Goal: Obtain resource: Download file/media

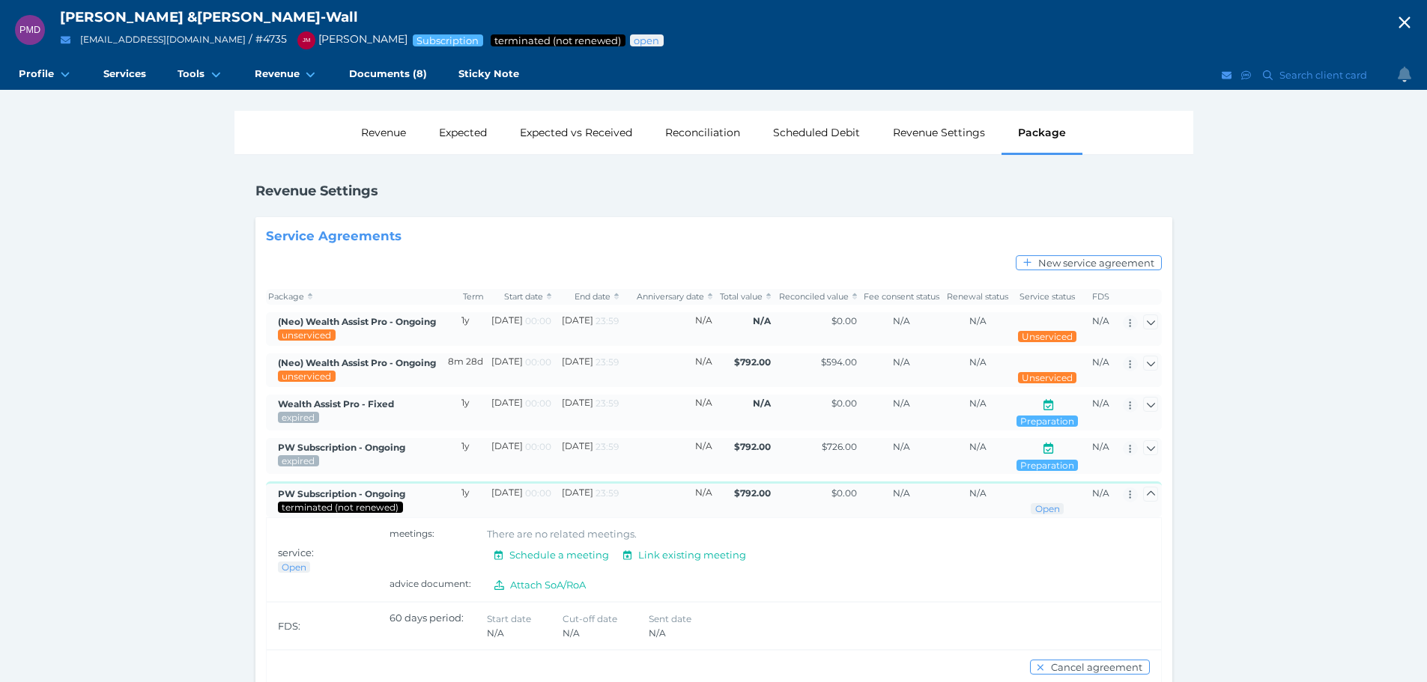
scroll to position [43, 0]
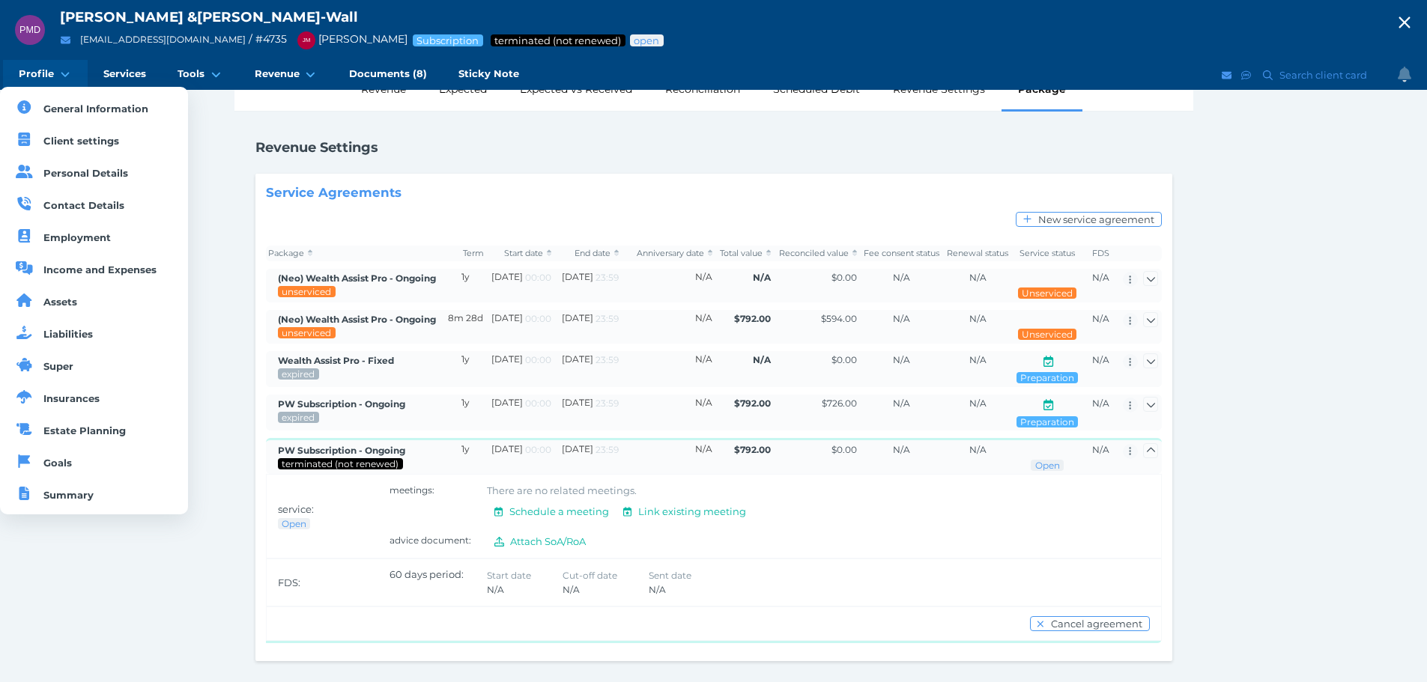
click at [27, 77] on span "Profile" at bounding box center [36, 73] width 35 height 13
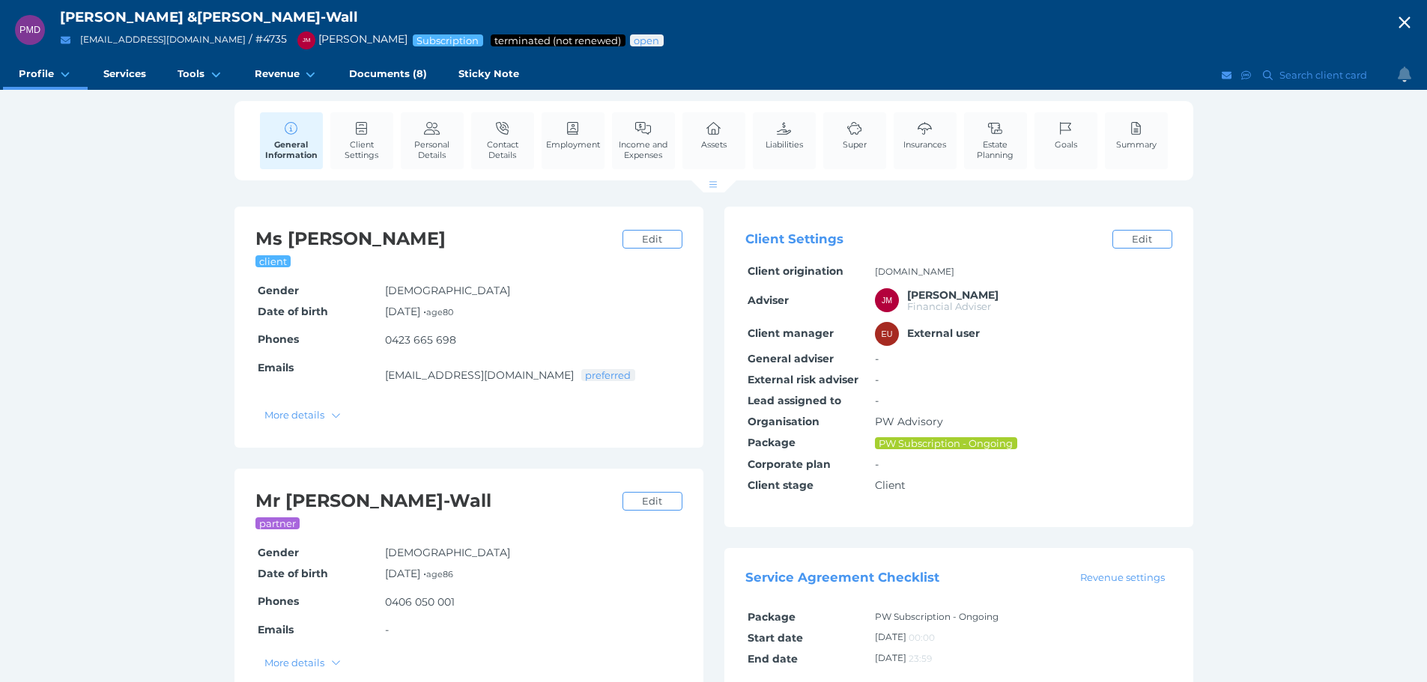
drag, startPoint x: 385, startPoint y: 75, endPoint x: 455, endPoint y: 91, distance: 72.1
click at [385, 76] on span "Documents (8)" at bounding box center [388, 73] width 78 height 13
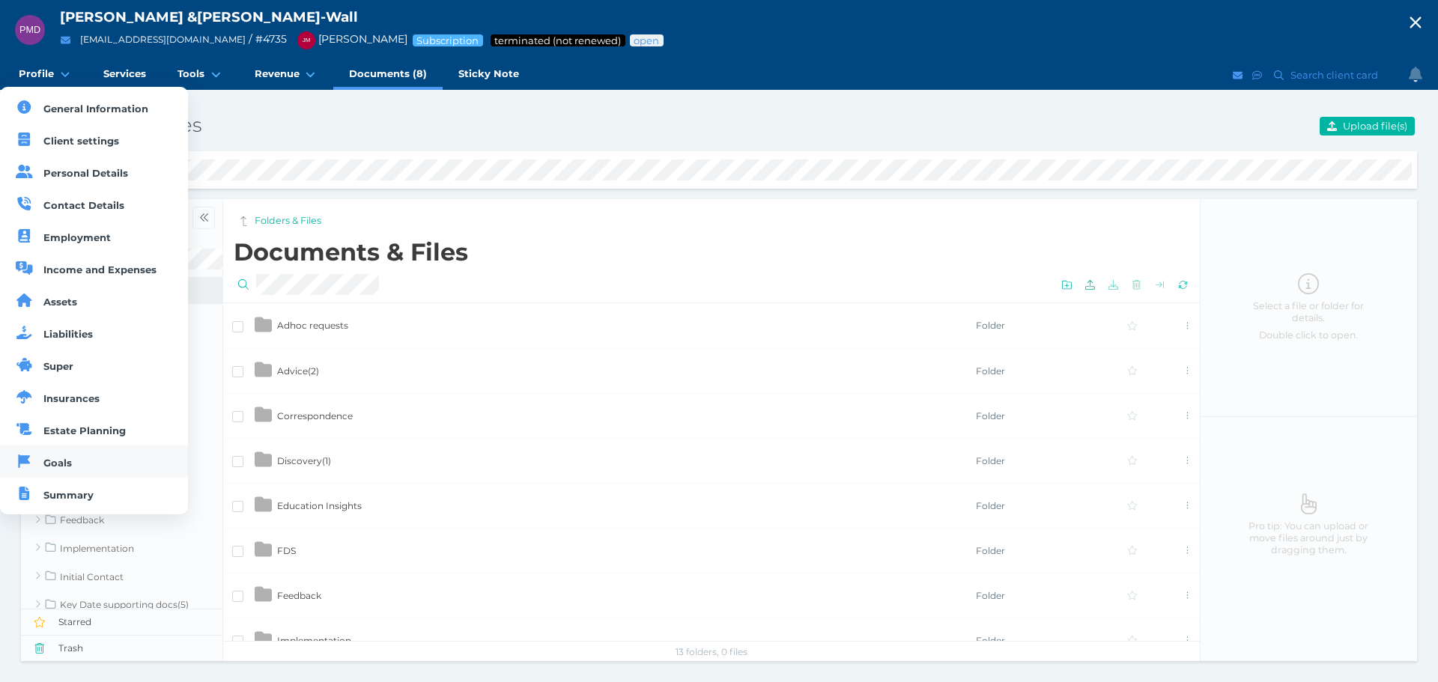
drag, startPoint x: 59, startPoint y: 461, endPoint x: 52, endPoint y: 451, distance: 12.3
click at [59, 461] on span "Goals" at bounding box center [57, 463] width 28 height 12
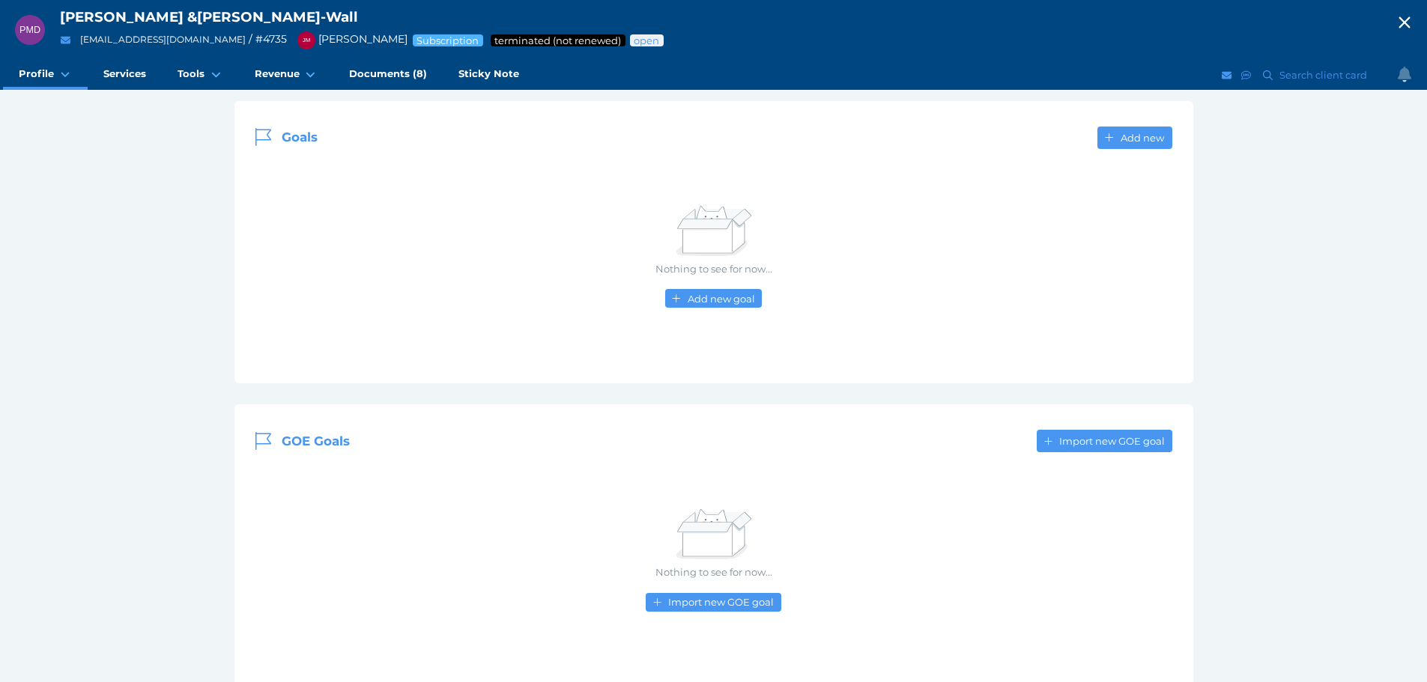
scroll to position [150, 0]
click at [390, 79] on span "Documents (8)" at bounding box center [388, 73] width 78 height 13
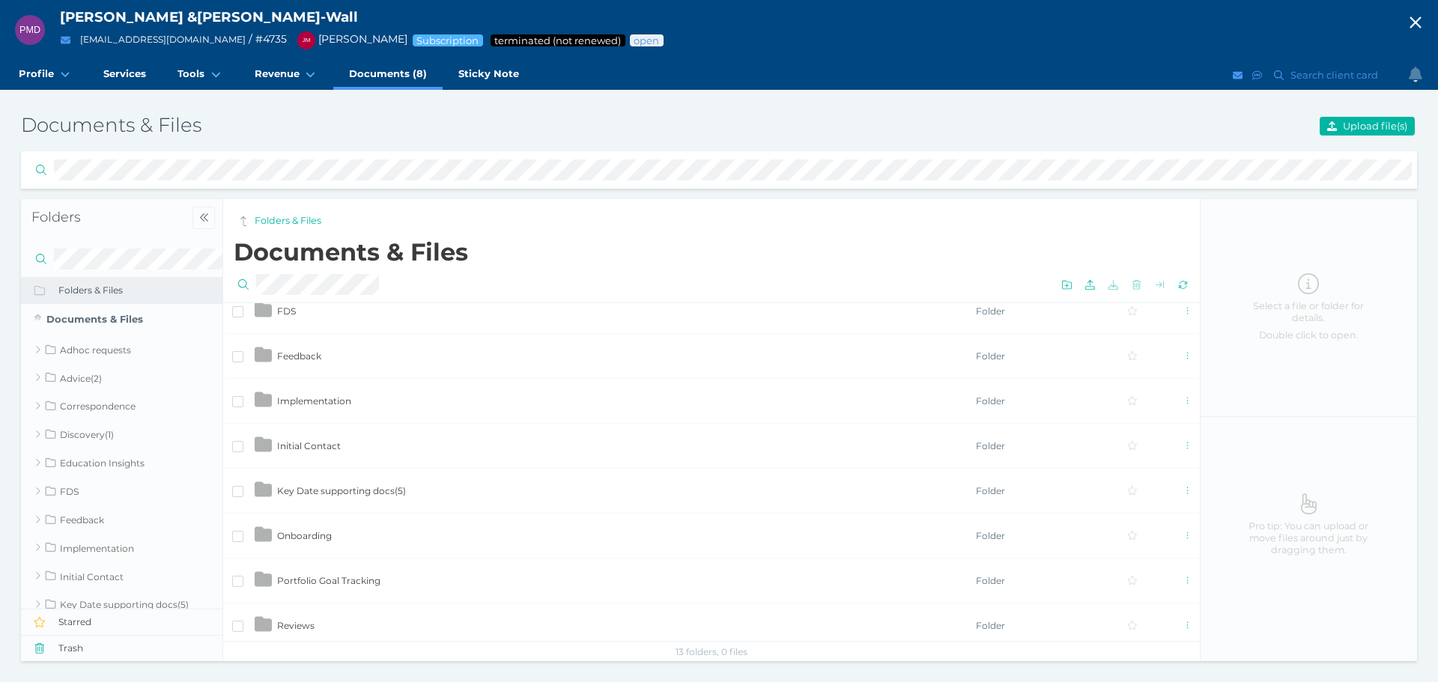
scroll to position [247, 0]
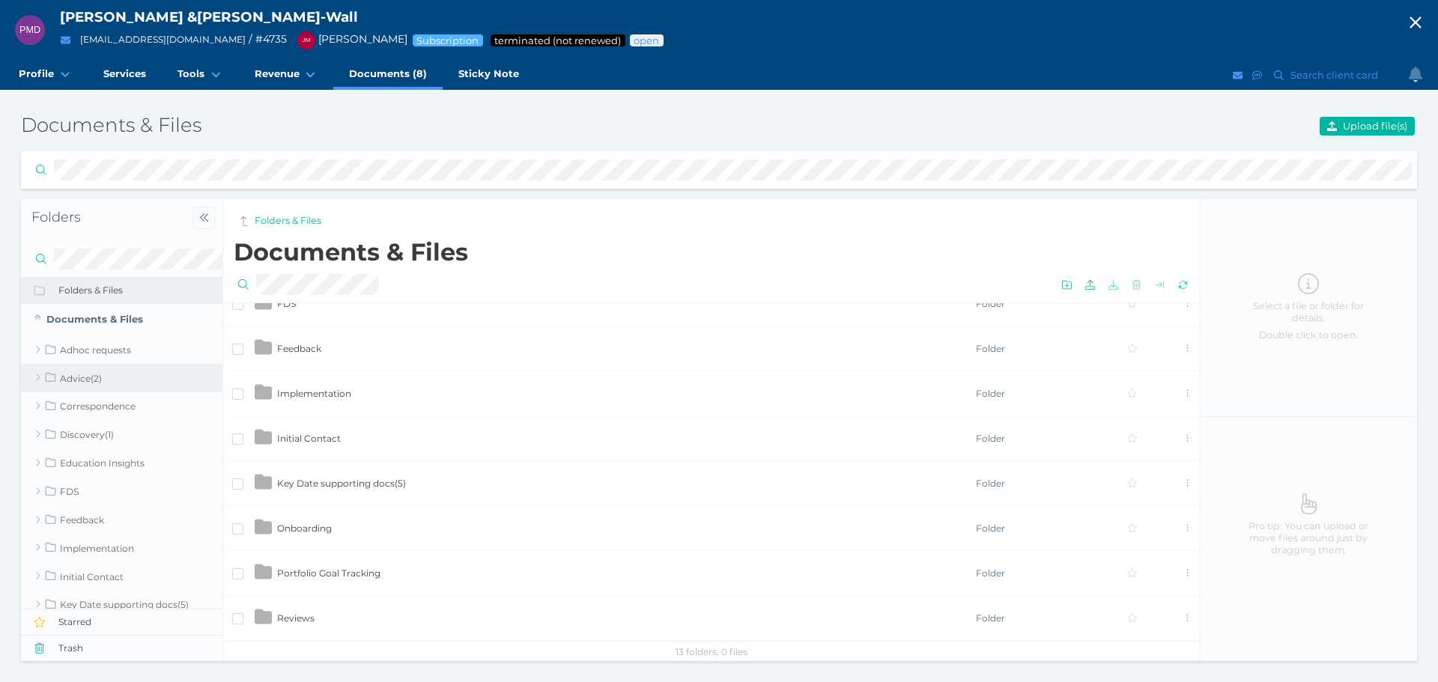
click at [80, 383] on link "Advice ( 2 )" at bounding box center [121, 378] width 201 height 28
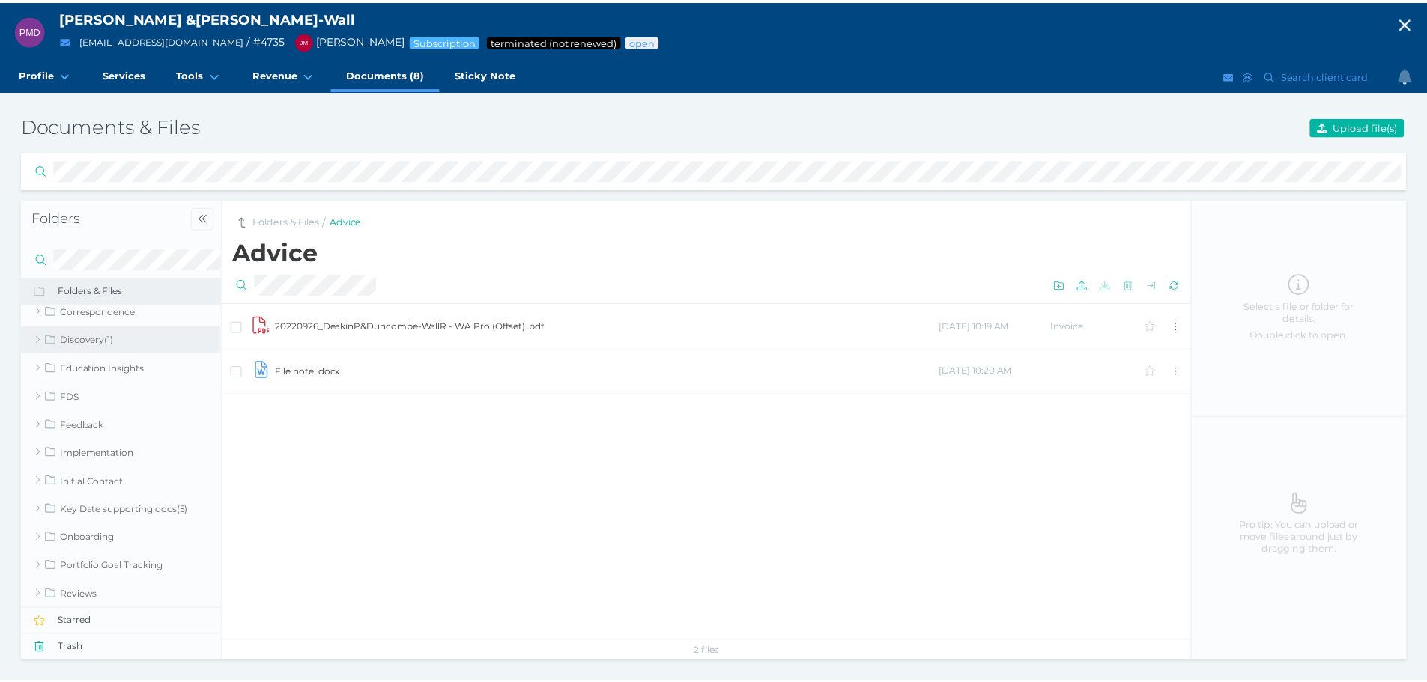
scroll to position [106, 0]
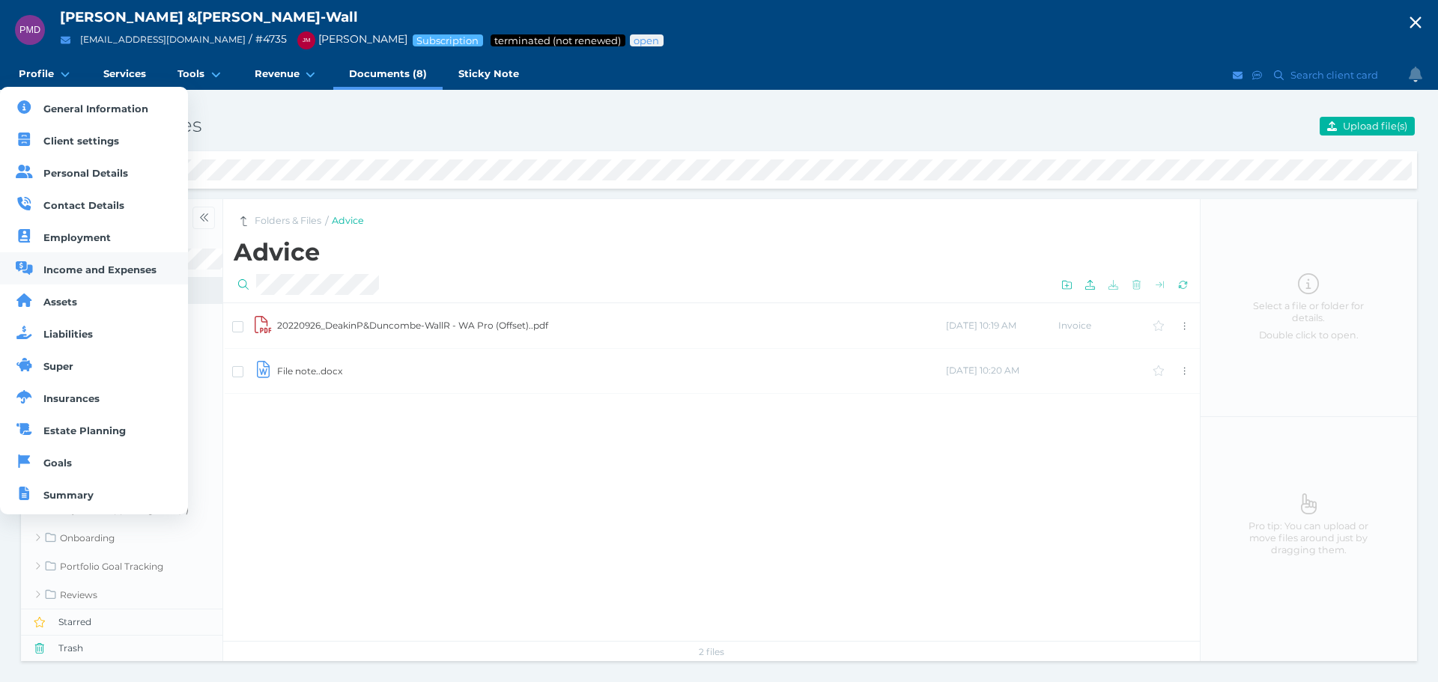
click at [55, 268] on span "Income and Expenses" at bounding box center [99, 270] width 113 height 12
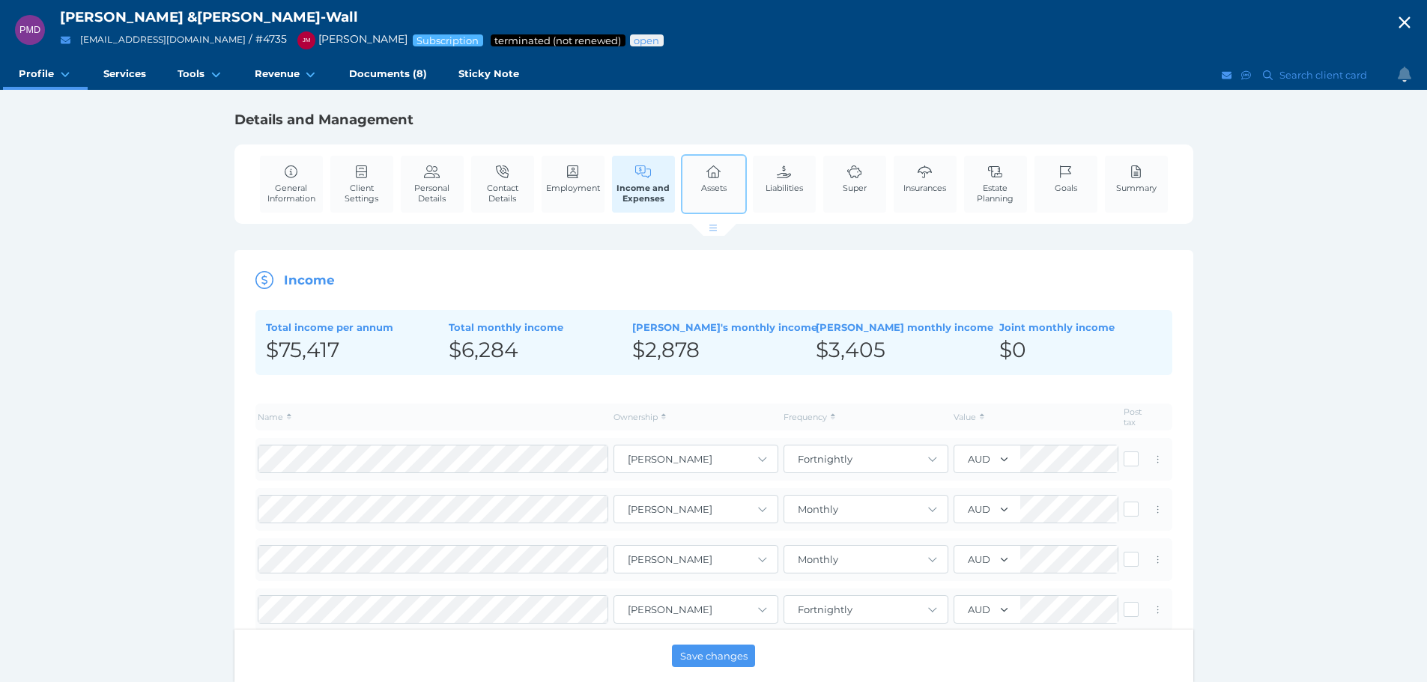
click at [702, 184] on span "Assets" at bounding box center [713, 188] width 25 height 10
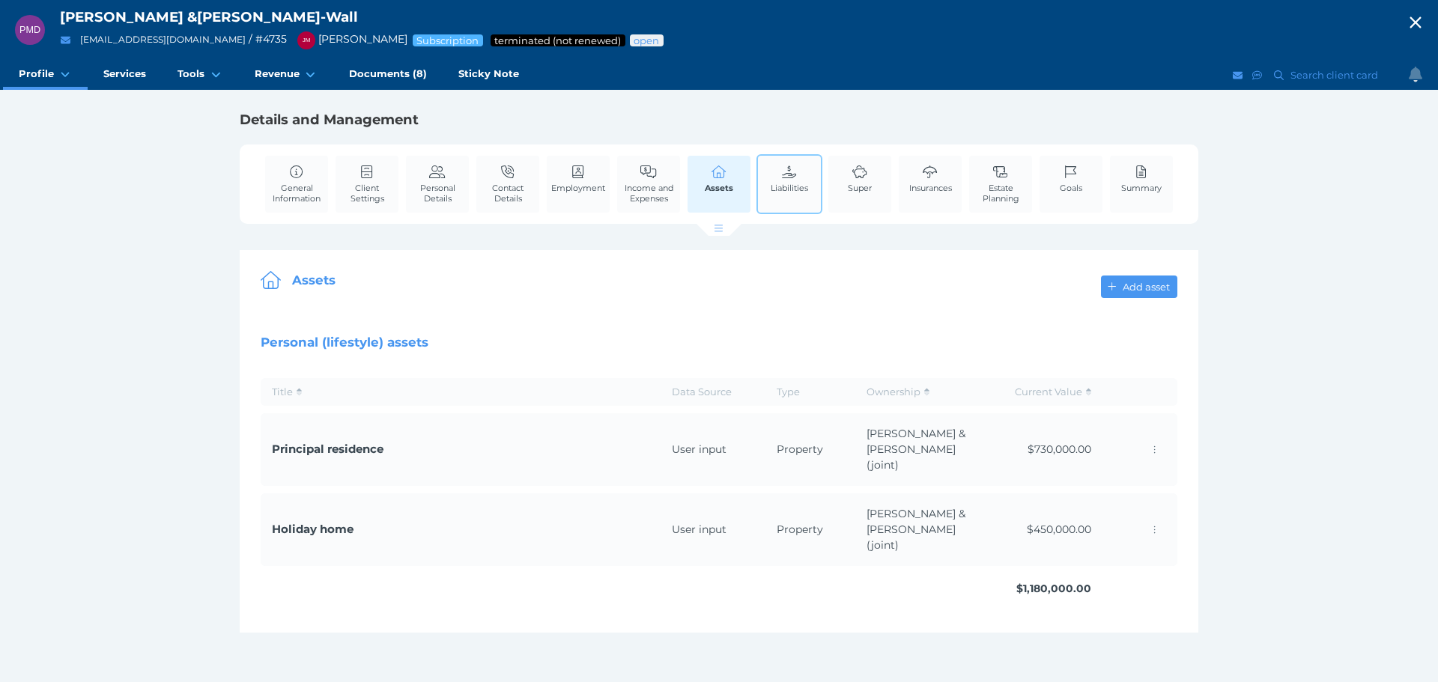
click at [784, 172] on icon at bounding box center [789, 172] width 16 height 13
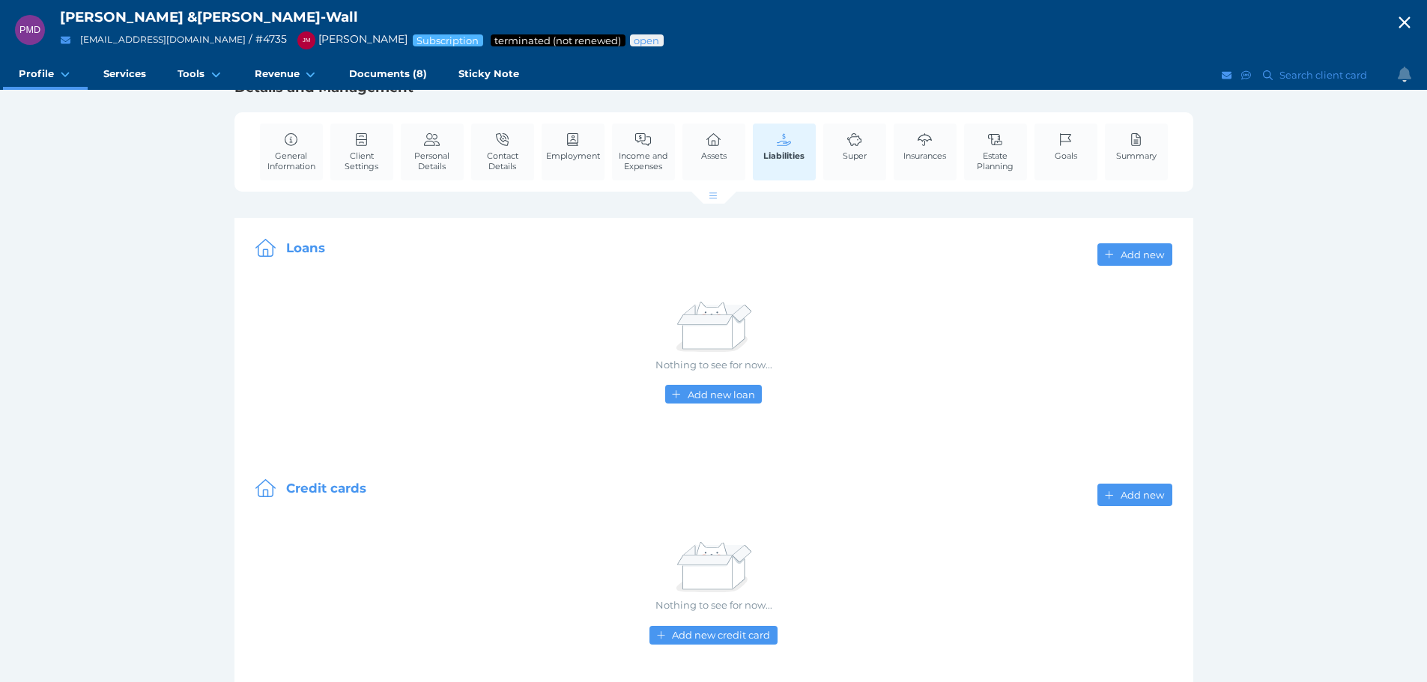
scroll to position [49, 0]
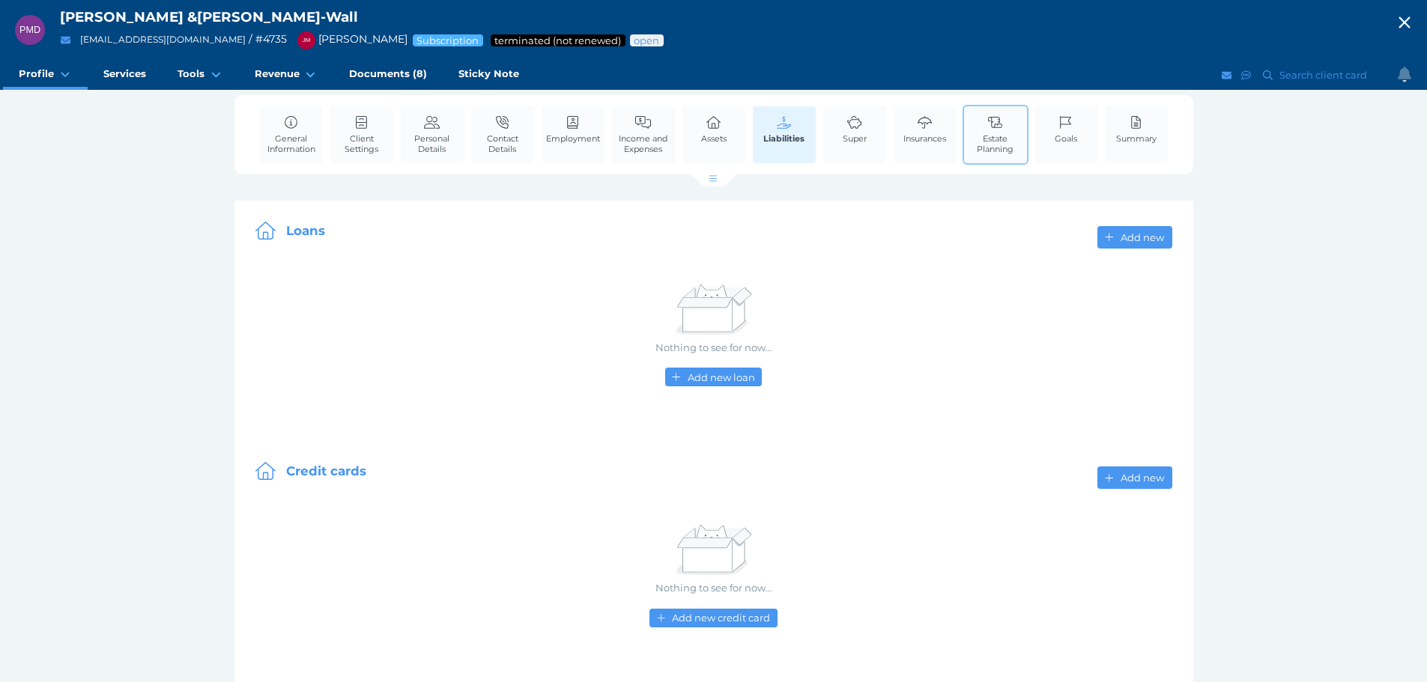
click at [985, 142] on span "Estate Planning" at bounding box center [995, 143] width 55 height 21
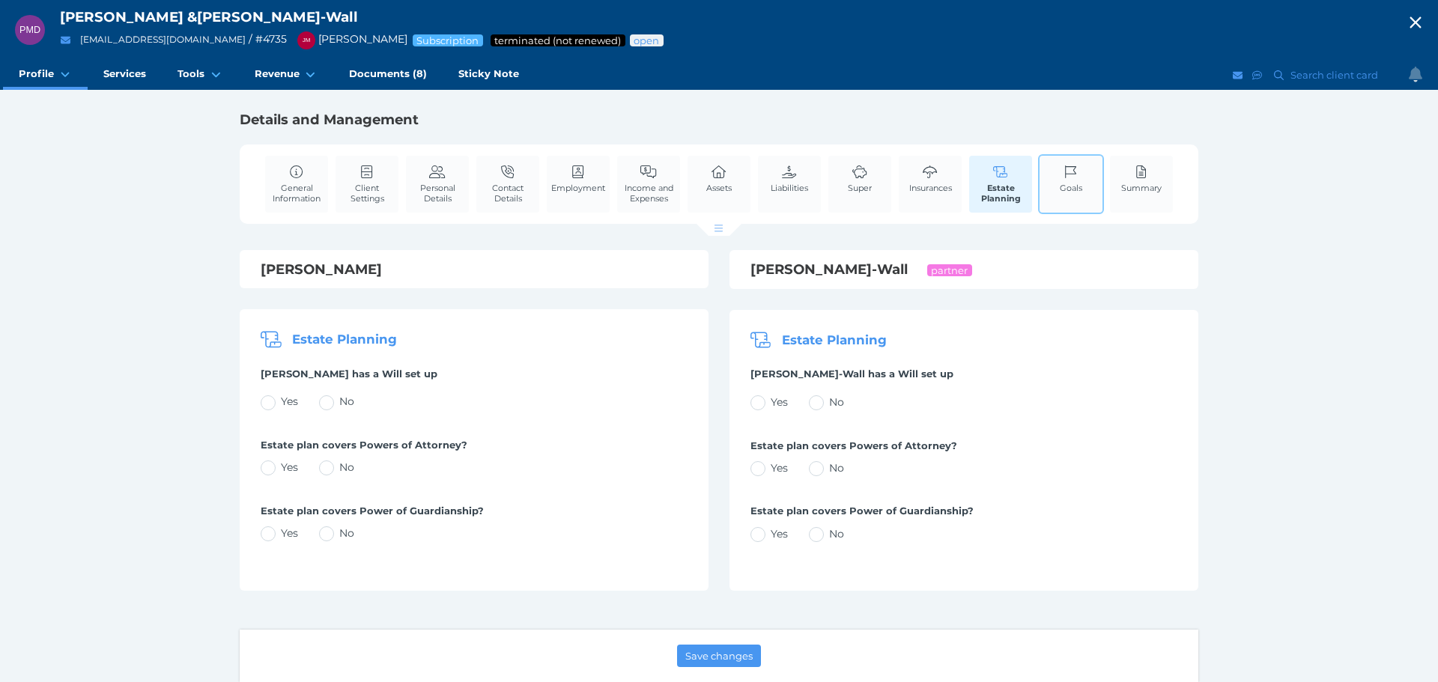
click at [1071, 183] on span "Goals" at bounding box center [1071, 188] width 22 height 10
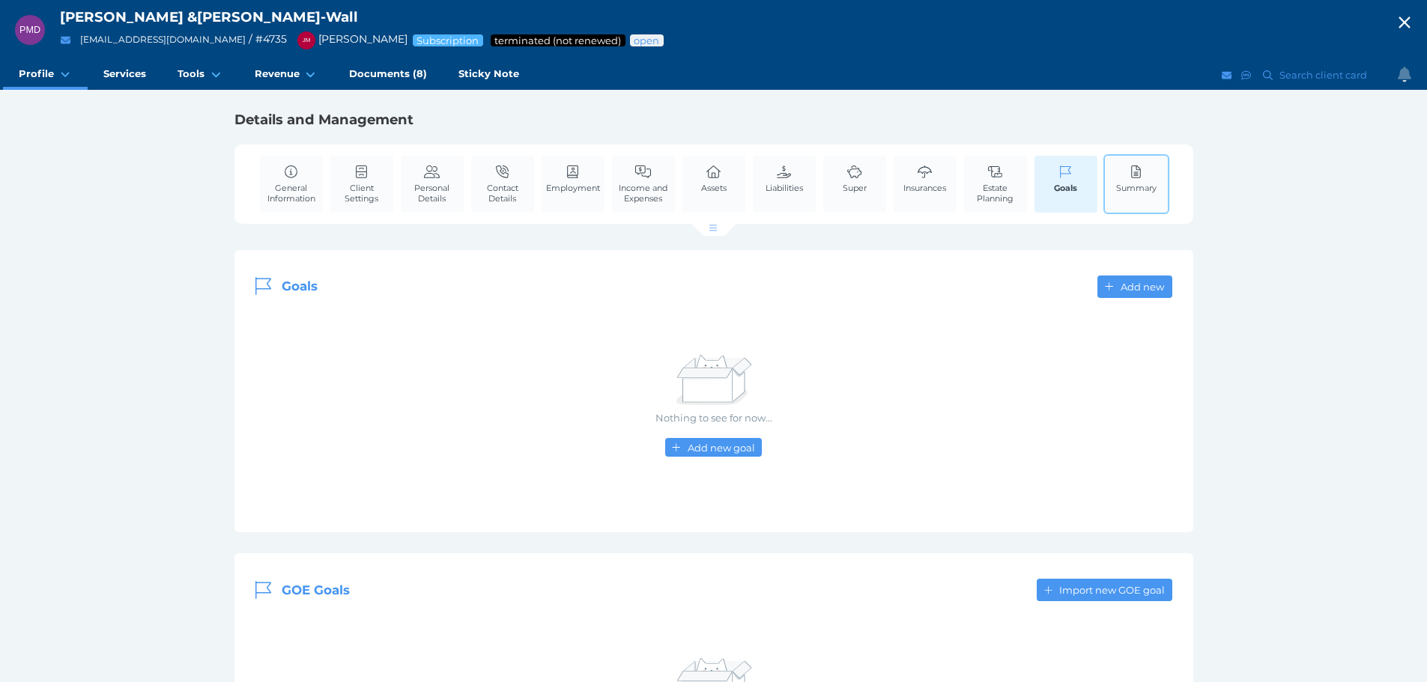
click at [1136, 183] on span "Summary" at bounding box center [1136, 188] width 40 height 10
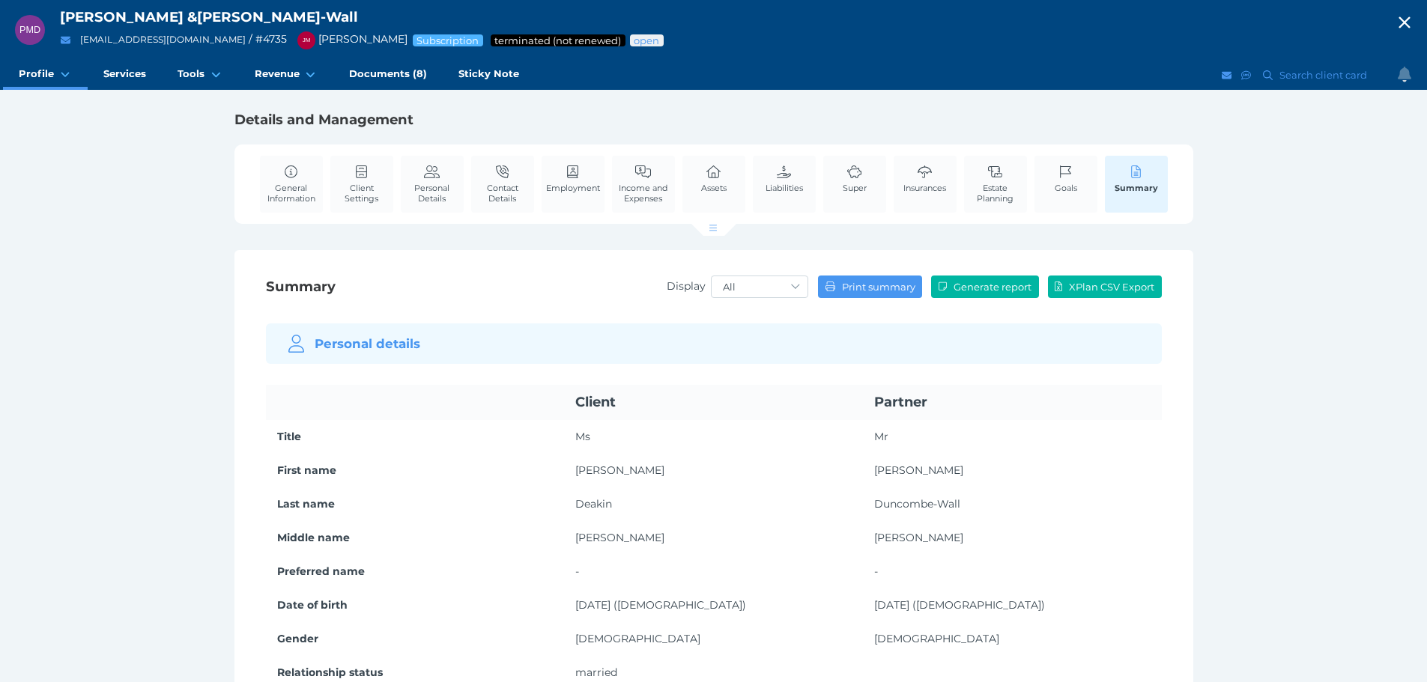
click at [1413, 16] on icon "button" at bounding box center [1405, 22] width 18 height 22
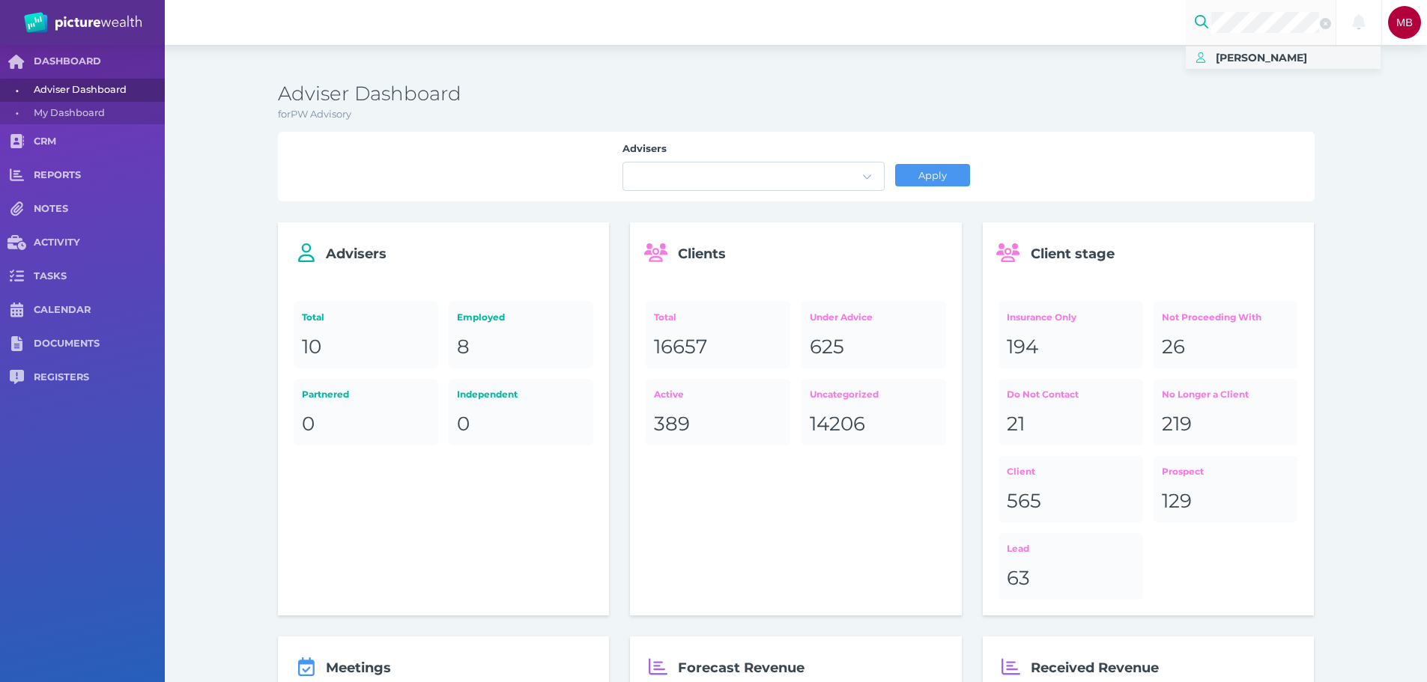
click at [1264, 61] on span "[PERSON_NAME]" at bounding box center [1261, 57] width 91 height 13
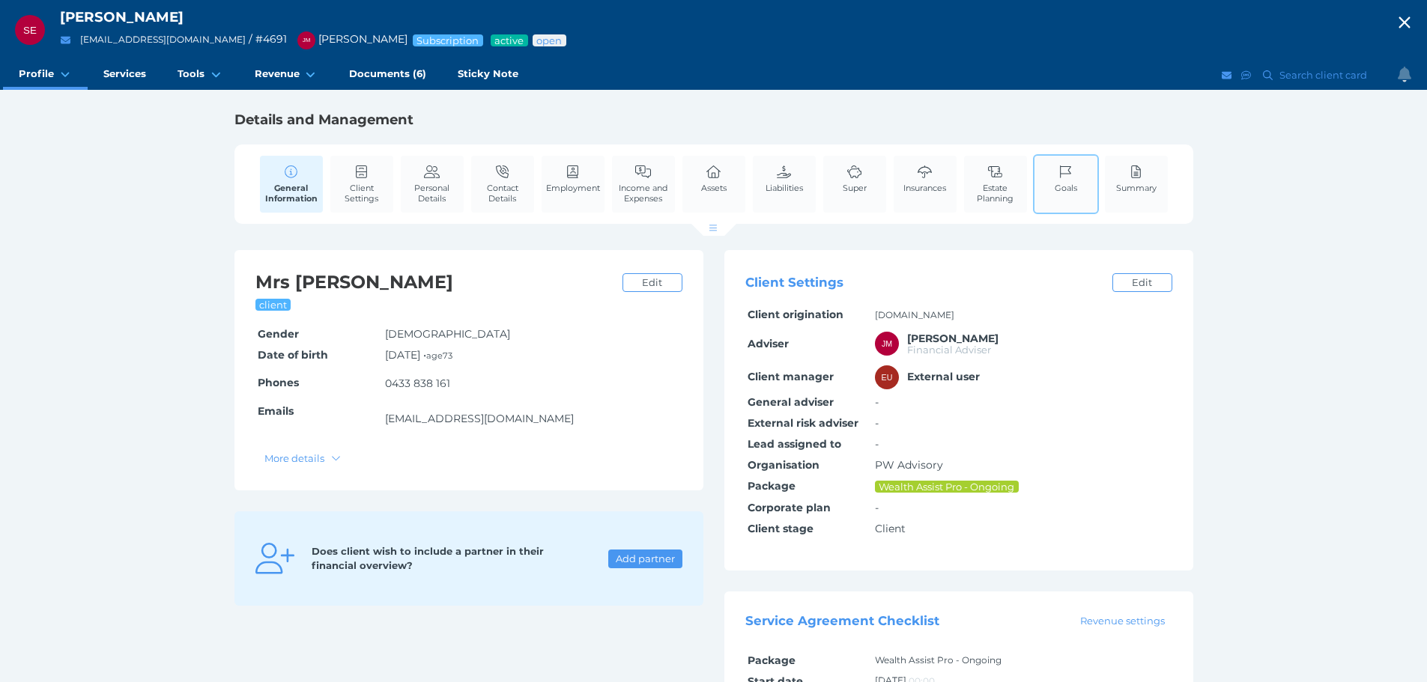
click at [1064, 166] on icon at bounding box center [1065, 172] width 11 height 13
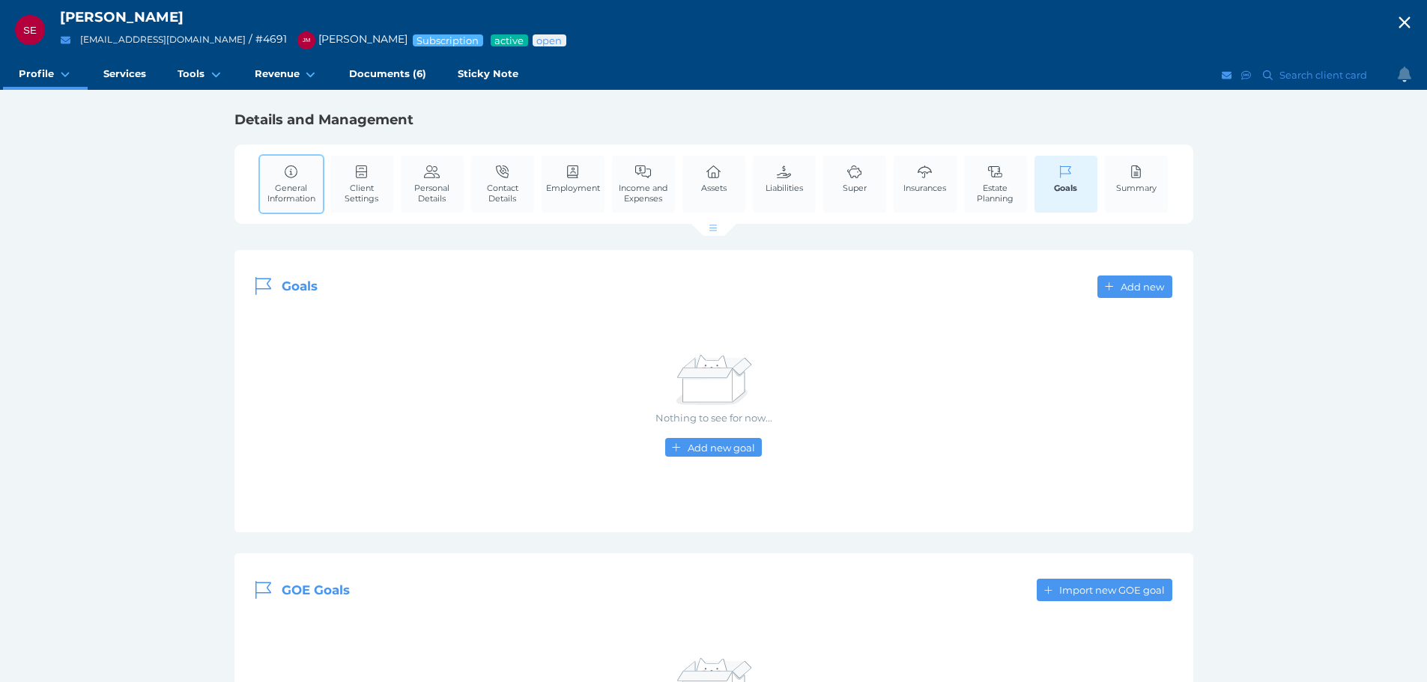
click at [294, 172] on icon at bounding box center [291, 172] width 16 height 13
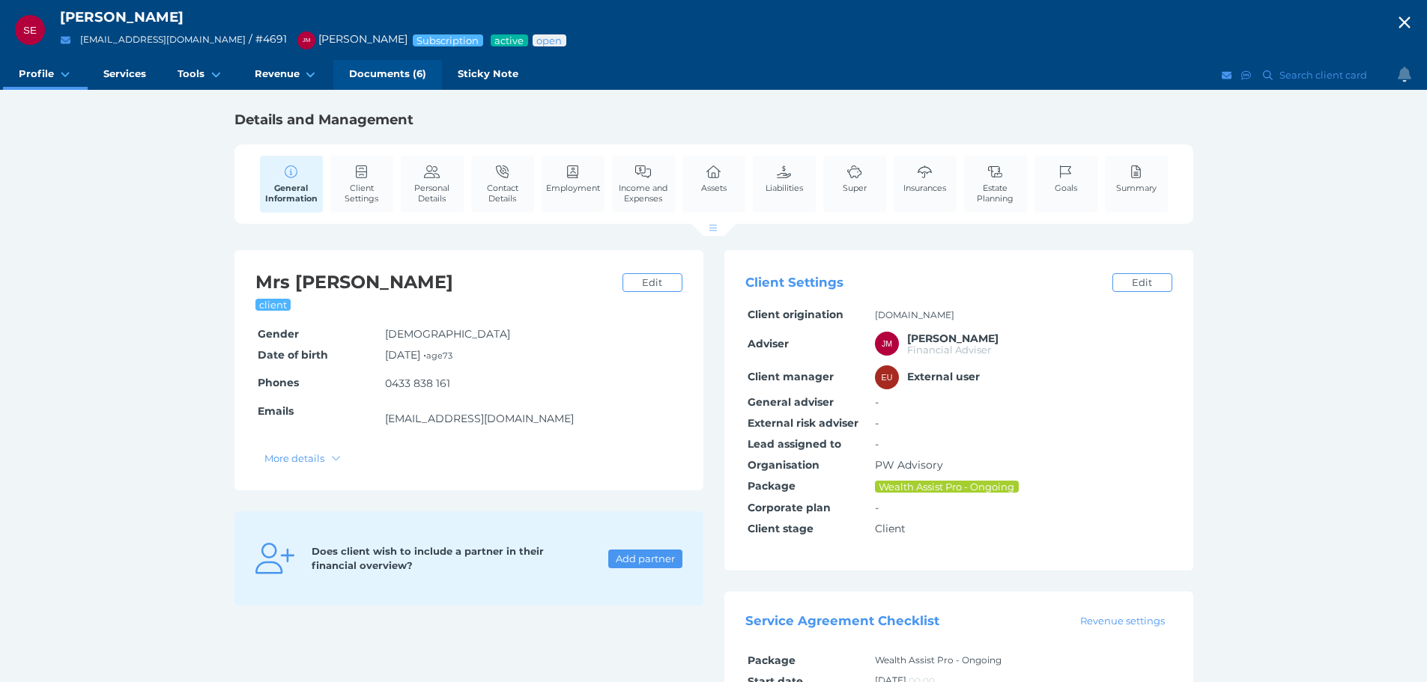
click at [382, 73] on span "Documents (6)" at bounding box center [387, 73] width 77 height 13
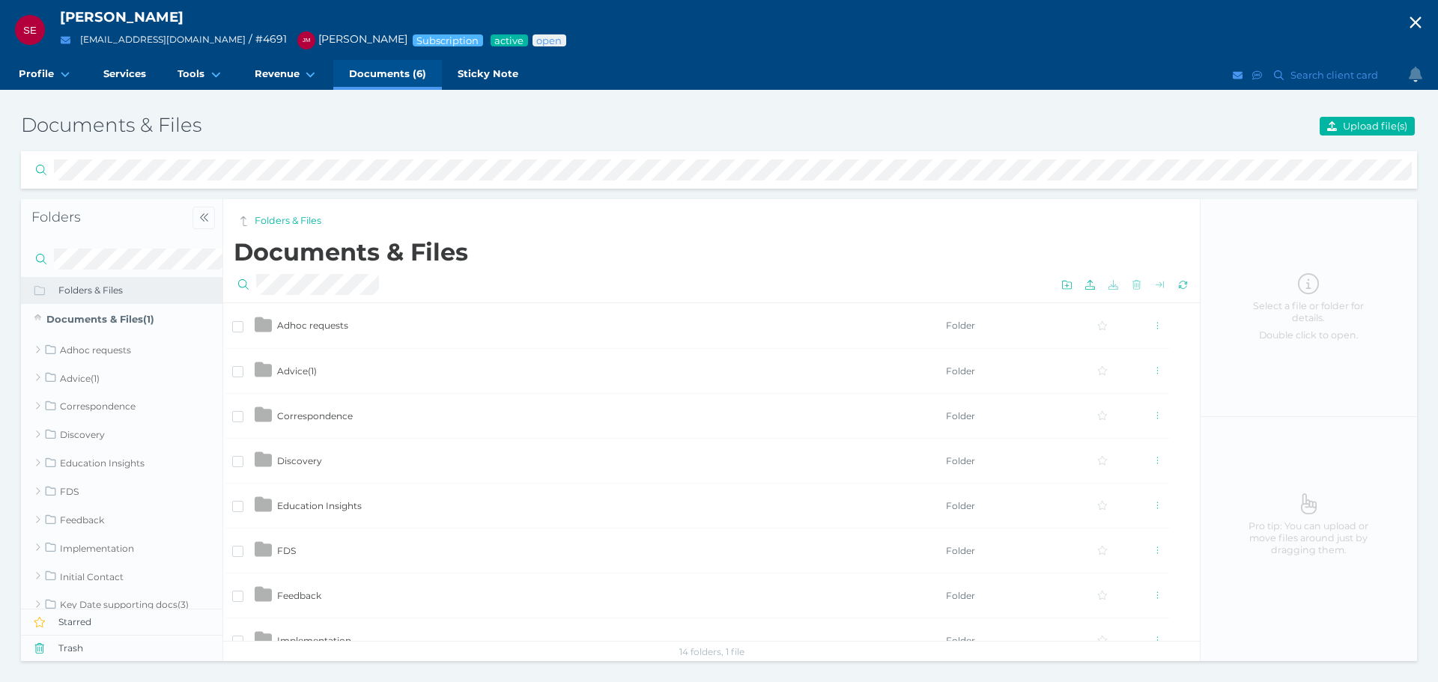
click at [374, 75] on span "Documents (6)" at bounding box center [387, 73] width 77 height 13
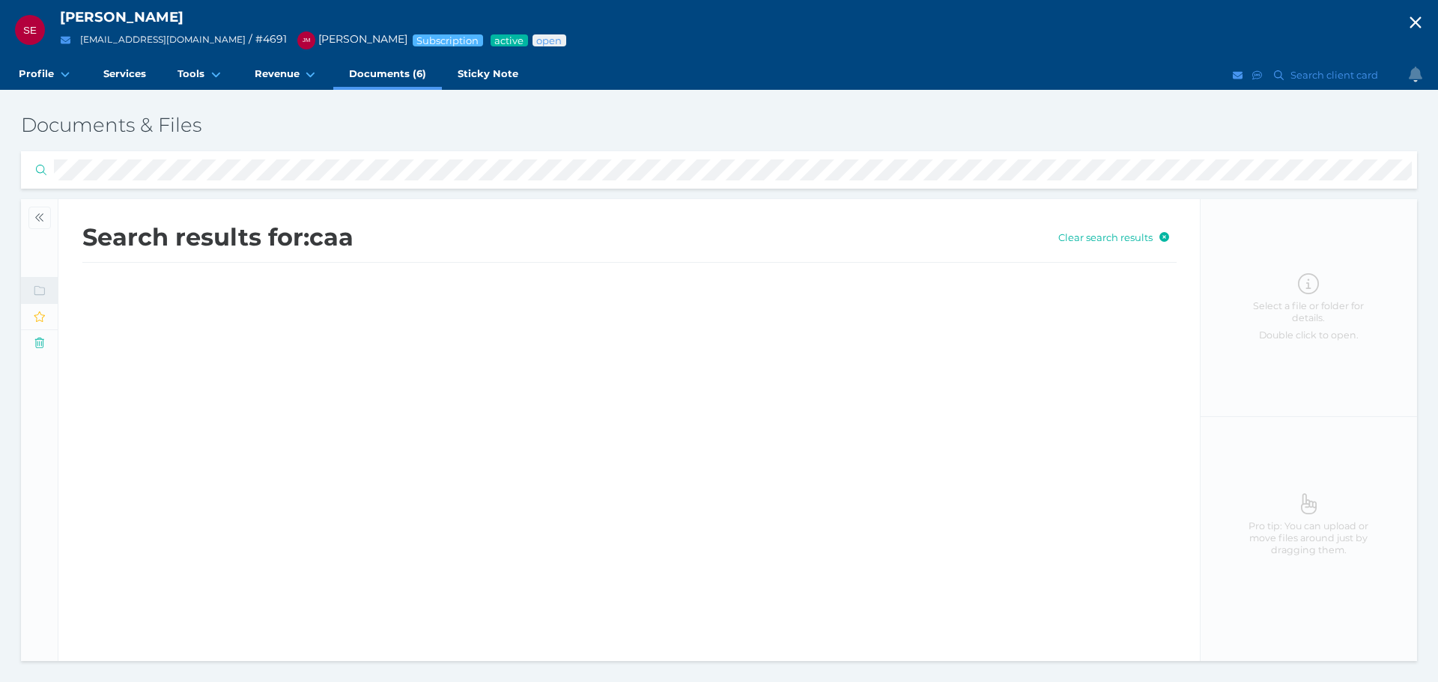
click at [0, 163] on html "SE [PERSON_NAME] [EMAIL_ADDRESS][DOMAIN_NAME] / # 4691 [PERSON_NAME] Subscripti…" at bounding box center [719, 341] width 1438 height 682
click at [288, 339] on td "202309_ElbournS_WAPro Subscription (SIGNED).pdf" at bounding box center [529, 340] width 787 height 45
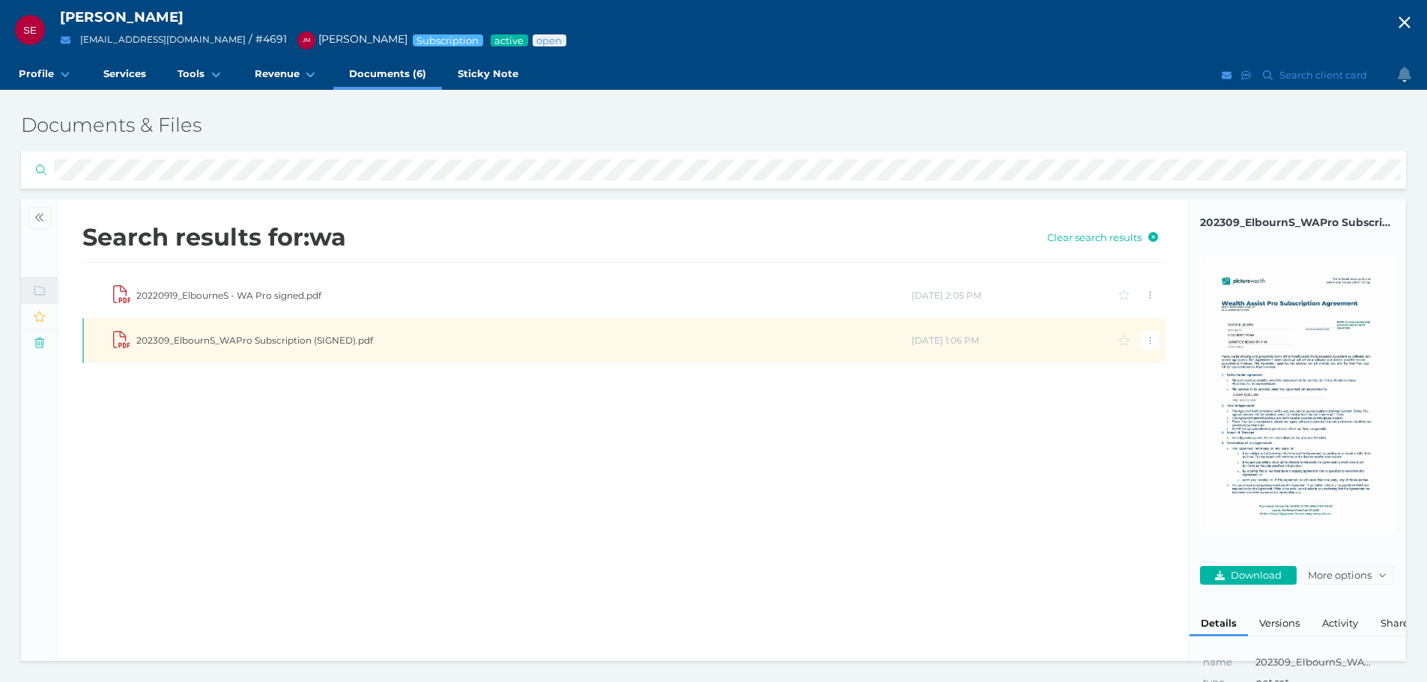
click at [1285, 320] on img at bounding box center [1297, 395] width 195 height 276
click at [1246, 578] on span "Download" at bounding box center [1258, 575] width 61 height 12
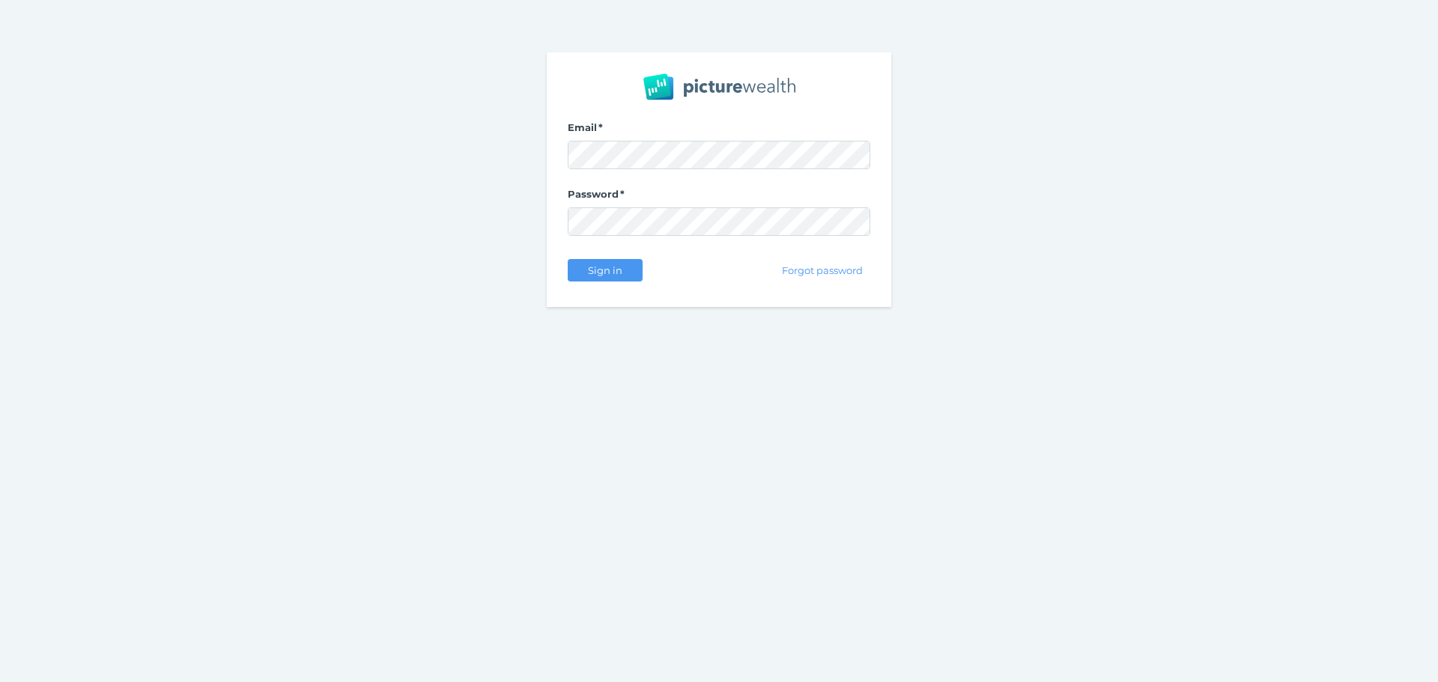
click at [597, 265] on span "Sign in" at bounding box center [604, 270] width 47 height 12
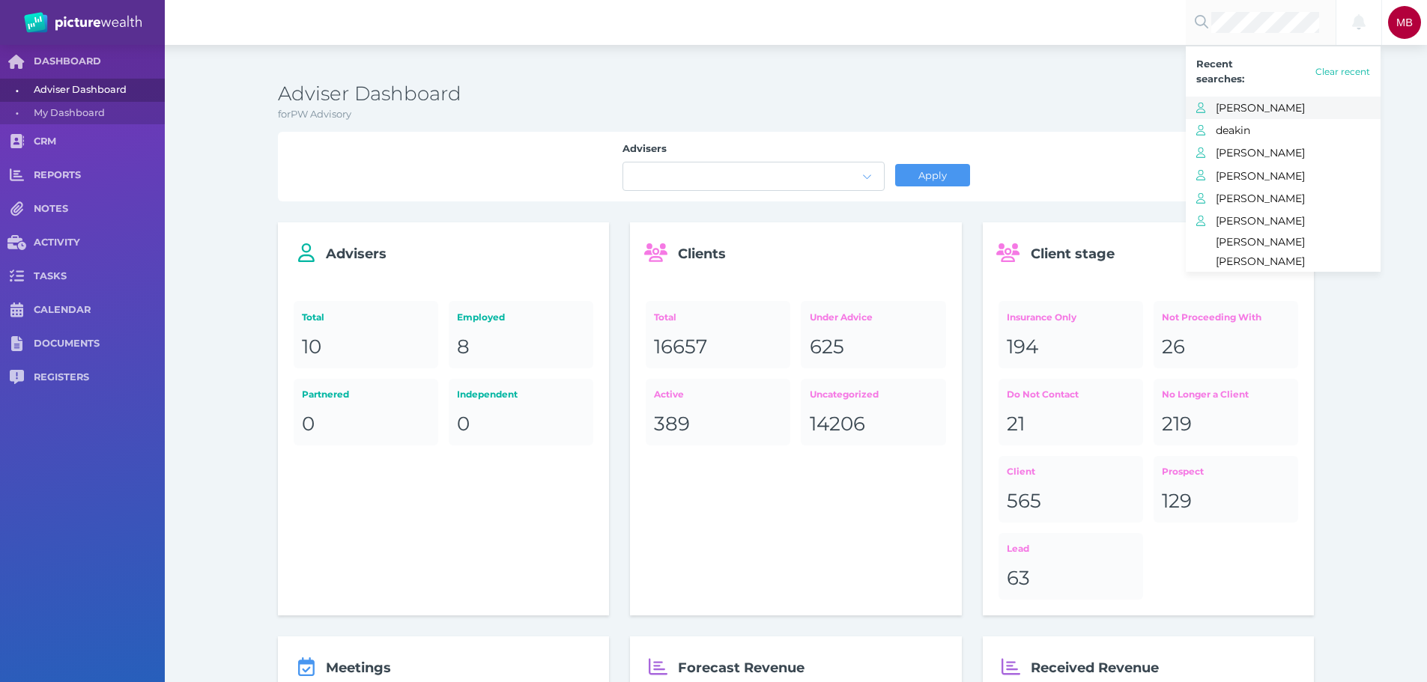
click at [1255, 99] on span "[PERSON_NAME]" at bounding box center [1298, 107] width 165 height 19
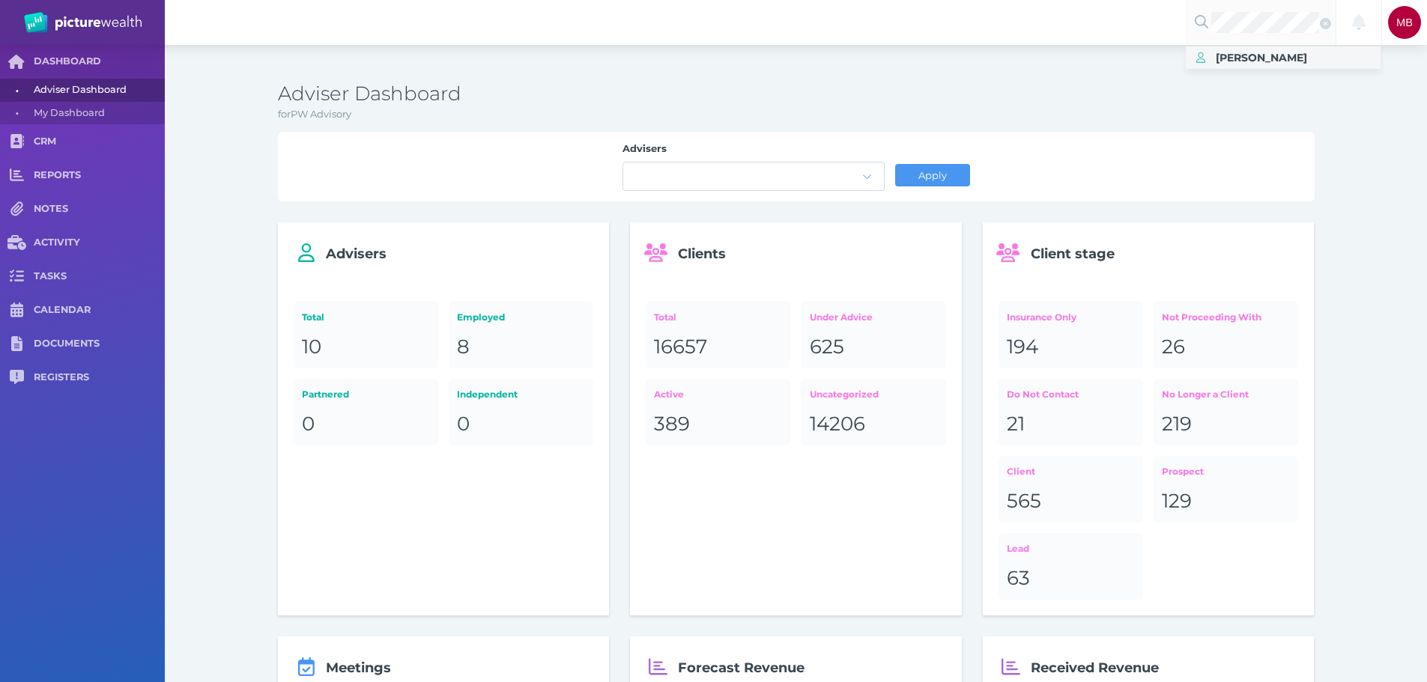
click at [1288, 61] on span "[PERSON_NAME]" at bounding box center [1261, 57] width 91 height 13
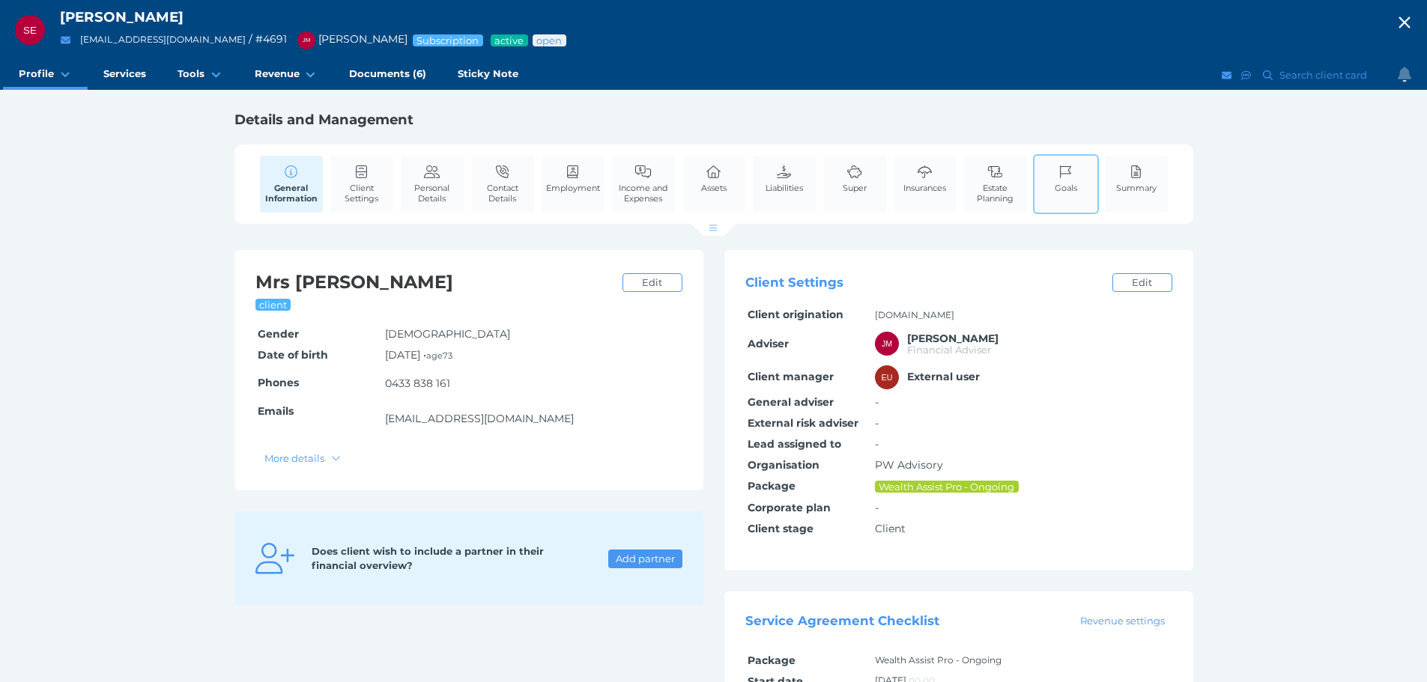
click at [1078, 175] on link "Goals" at bounding box center [1066, 179] width 30 height 46
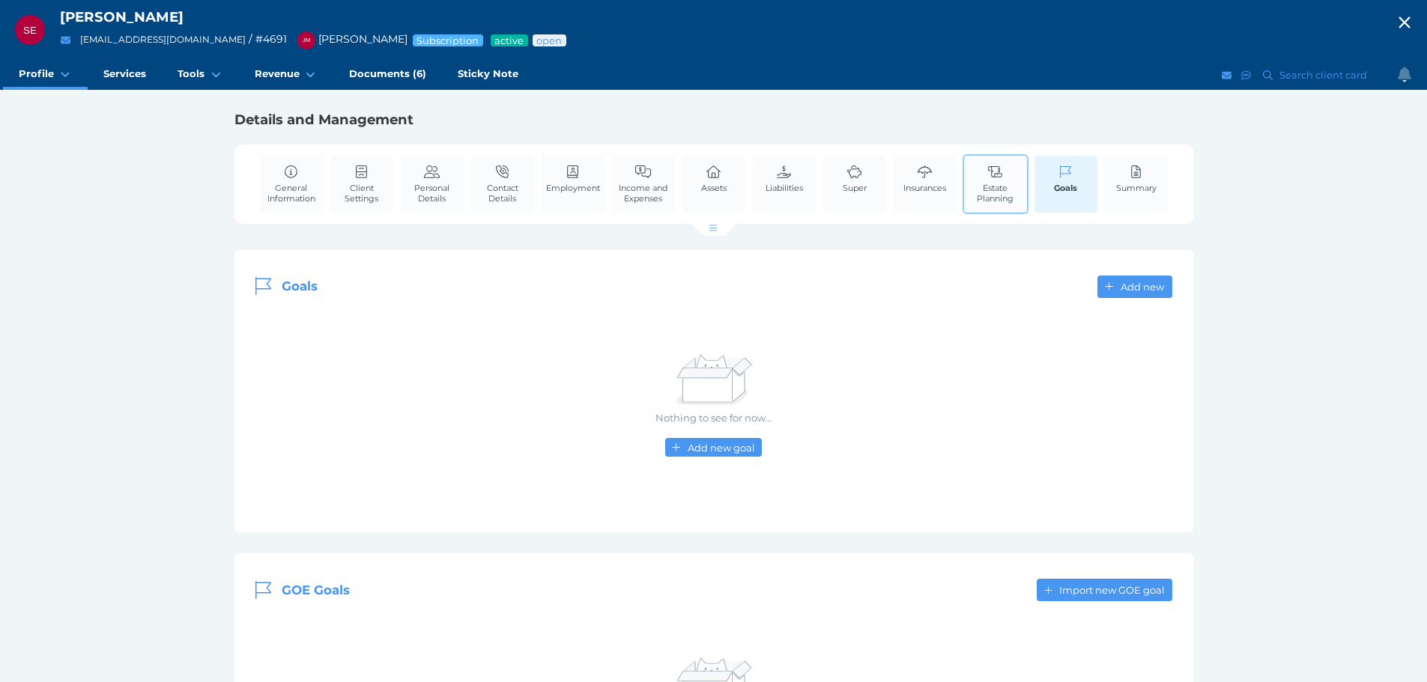
click at [998, 190] on span "Estate Planning" at bounding box center [995, 193] width 55 height 21
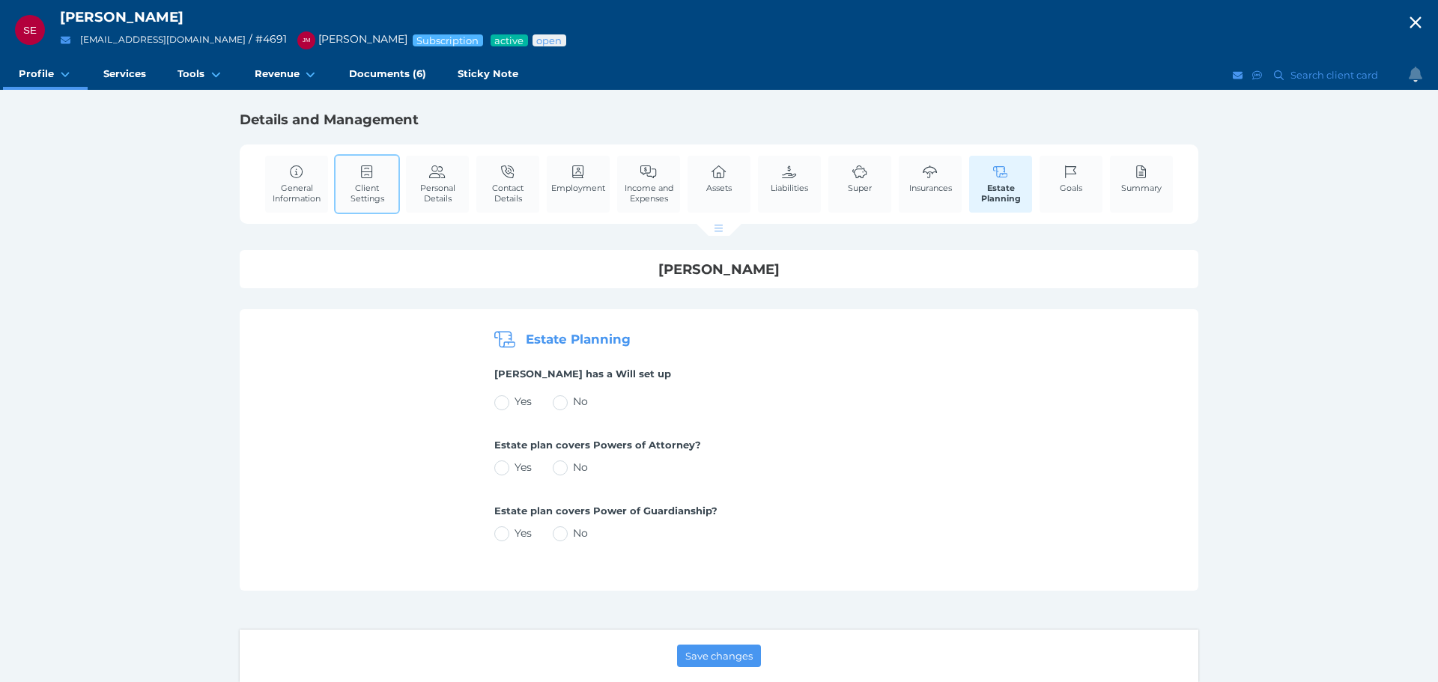
drag, startPoint x: 377, startPoint y: 183, endPoint x: 394, endPoint y: 184, distance: 17.2
click at [378, 184] on span "Client Settings" at bounding box center [366, 193] width 55 height 21
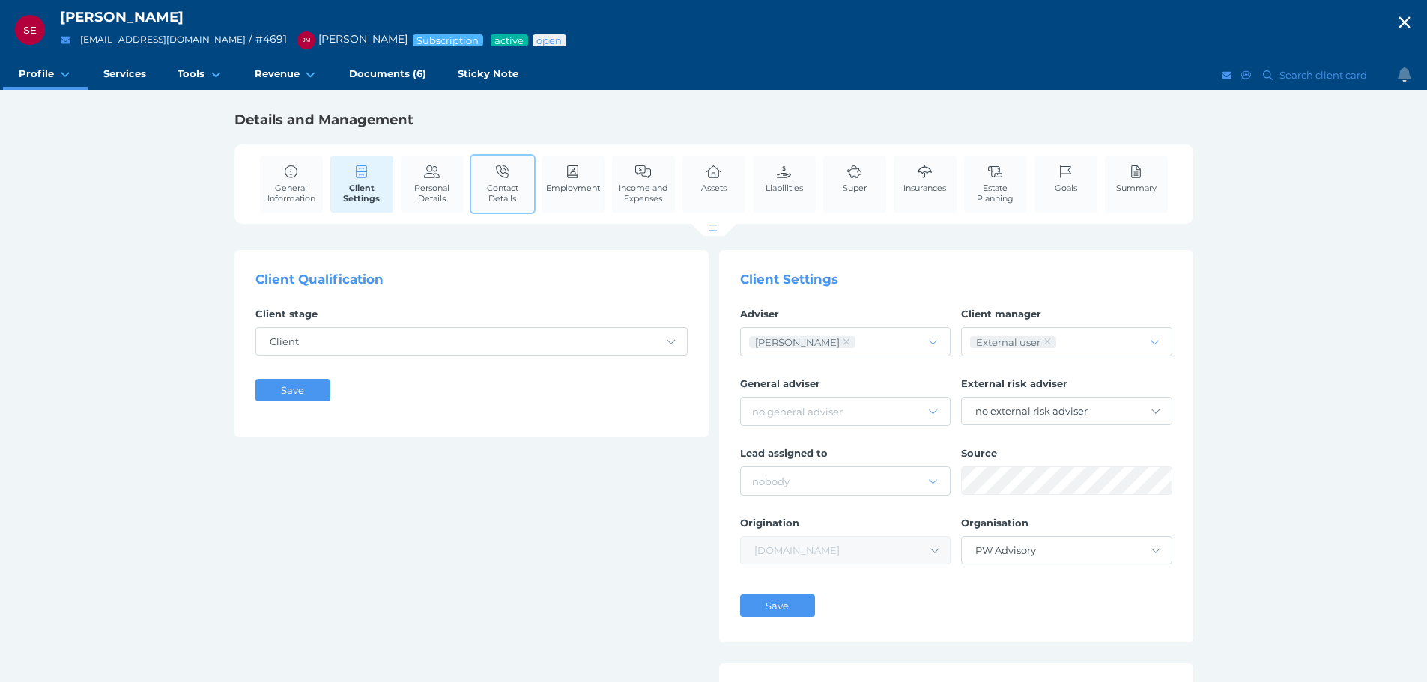
drag, startPoint x: 444, startPoint y: 182, endPoint x: 472, endPoint y: 188, distance: 28.4
click at [445, 183] on span "Personal Details" at bounding box center [431, 193] width 55 height 21
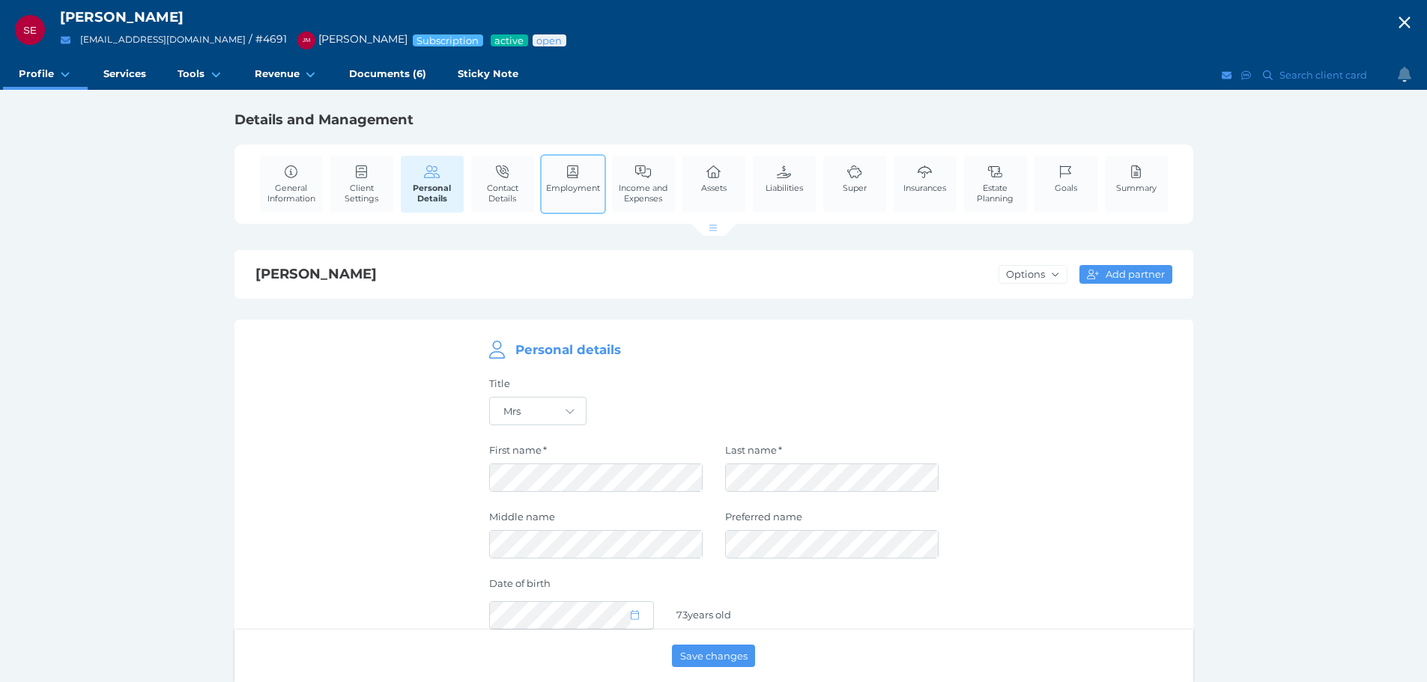
drag, startPoint x: 525, startPoint y: 184, endPoint x: 575, endPoint y: 184, distance: 50.2
click at [527, 185] on span "Contact Details" at bounding box center [502, 193] width 55 height 21
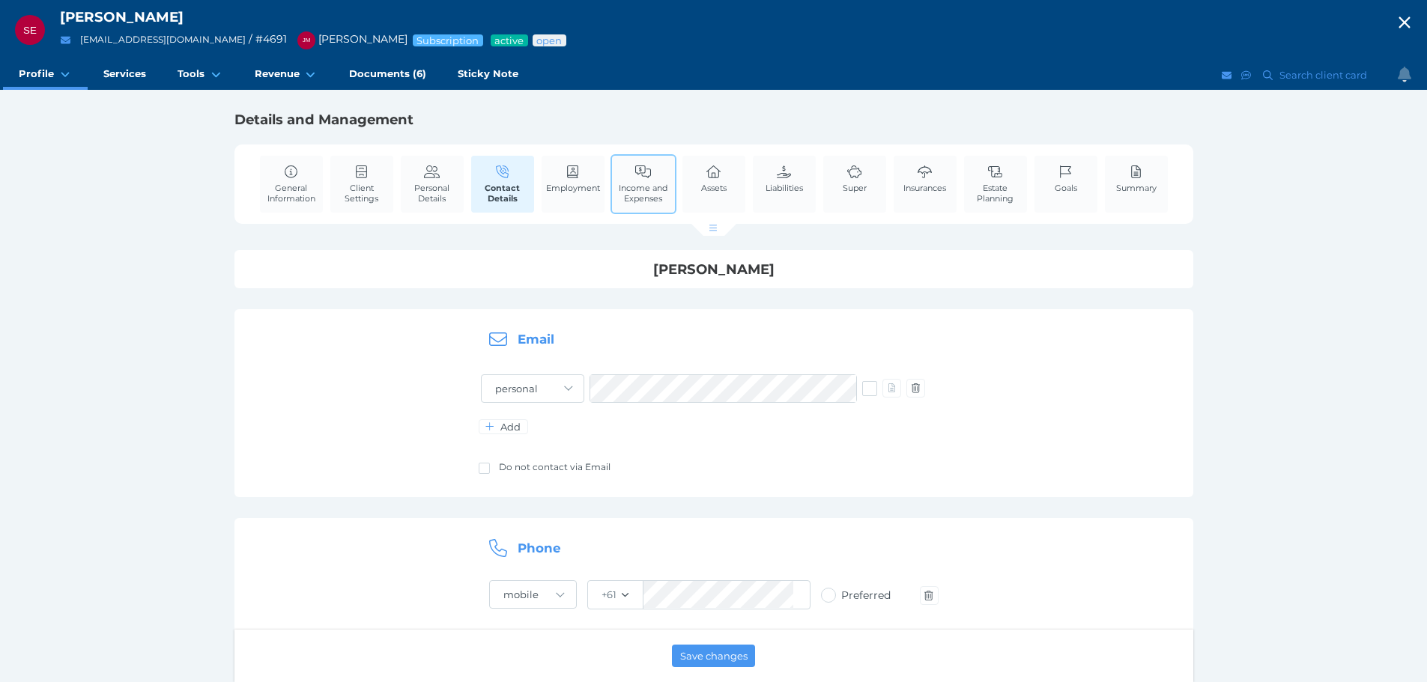
click at [640, 183] on span "Income and Expenses" at bounding box center [643, 193] width 55 height 21
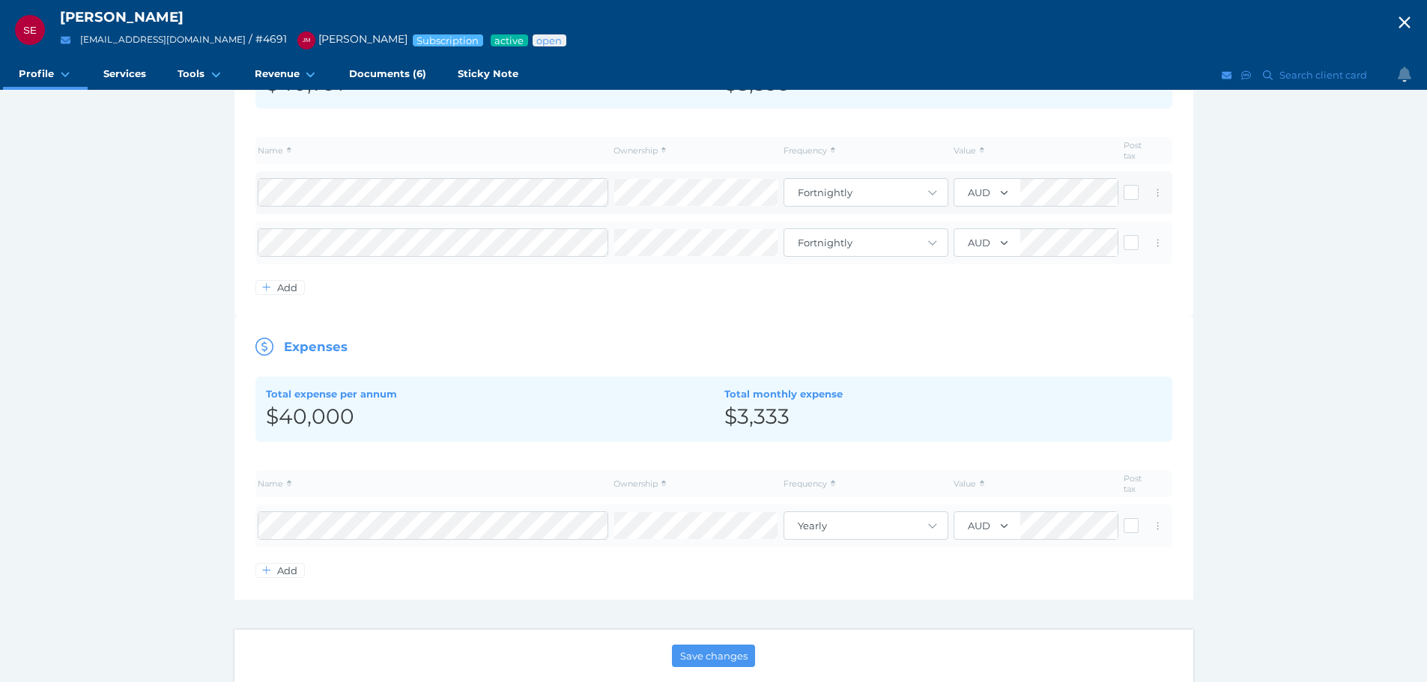
scroll to position [268, 0]
